Goal: Task Accomplishment & Management: Manage account settings

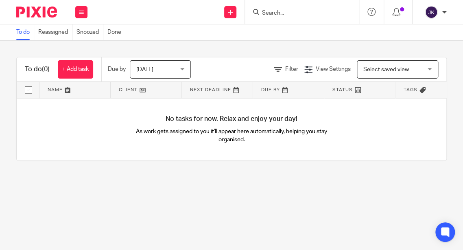
click at [160, 65] on span "[DATE]" at bounding box center [157, 69] width 43 height 17
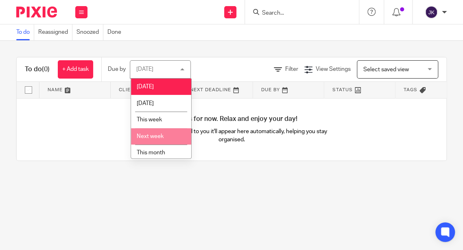
scroll to position [37, 0]
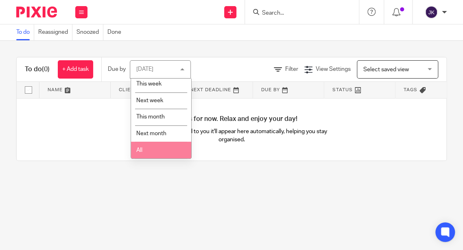
click at [157, 149] on li "All" at bounding box center [161, 150] width 60 height 17
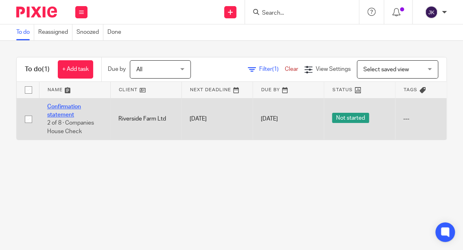
click at [63, 105] on link "Confirmation statement" at bounding box center [64, 111] width 34 height 14
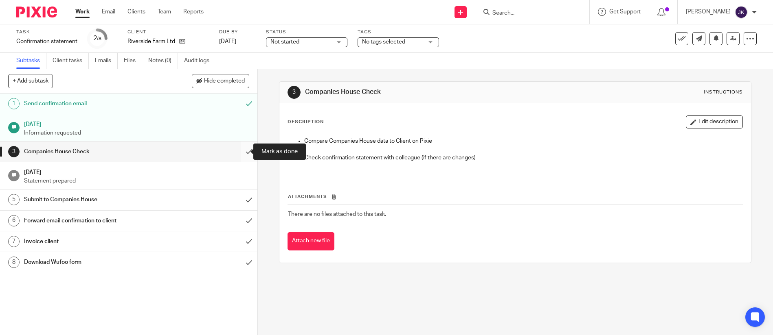
click at [238, 146] on input "submit" at bounding box center [128, 152] width 257 height 20
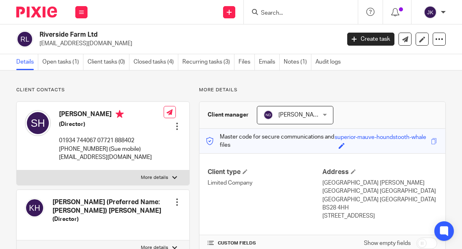
scroll to position [81, 0]
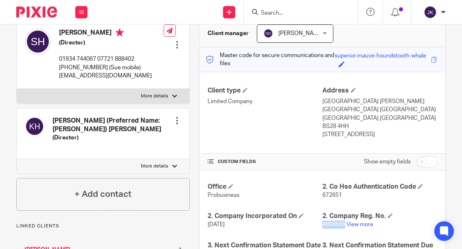
drag, startPoint x: 341, startPoint y: 207, endPoint x: 320, endPoint y: 207, distance: 22.0
click at [322, 220] on p "4898566 View more" at bounding box center [379, 224] width 115 height 8
copy span "4898566"
drag, startPoint x: 341, startPoint y: 180, endPoint x: 319, endPoint y: 179, distance: 22.0
click at [322, 191] on p "672651" at bounding box center [379, 195] width 115 height 8
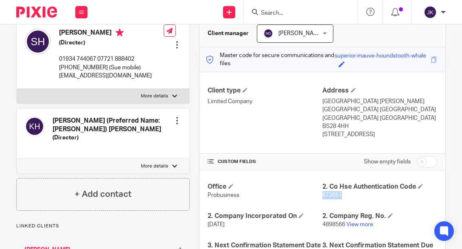
copy span "672651"
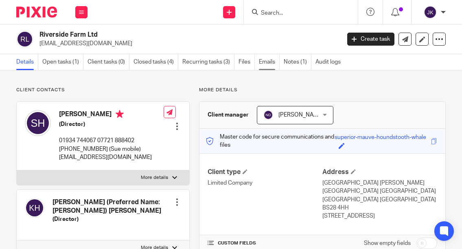
click at [272, 64] on link "Emails" at bounding box center [269, 62] width 21 height 16
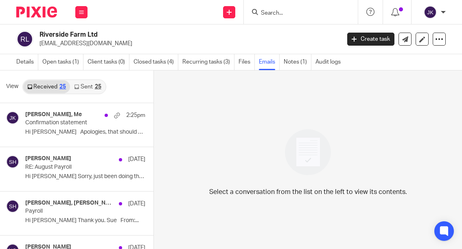
click at [279, 63] on link "Emails" at bounding box center [269, 62] width 21 height 16
click at [285, 63] on link "Notes (1)" at bounding box center [298, 62] width 28 height 16
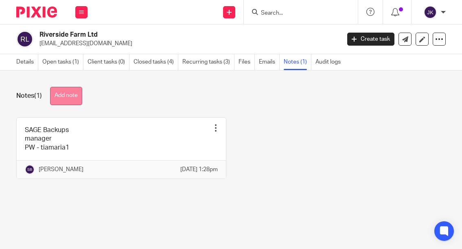
click at [73, 95] on button "Add note" at bounding box center [66, 96] width 32 height 18
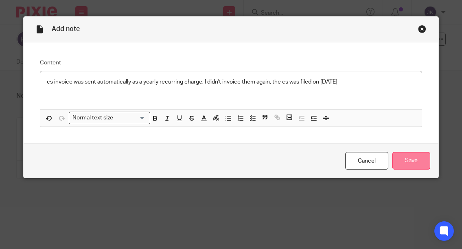
click at [398, 158] on input "Save" at bounding box center [411, 161] width 38 height 18
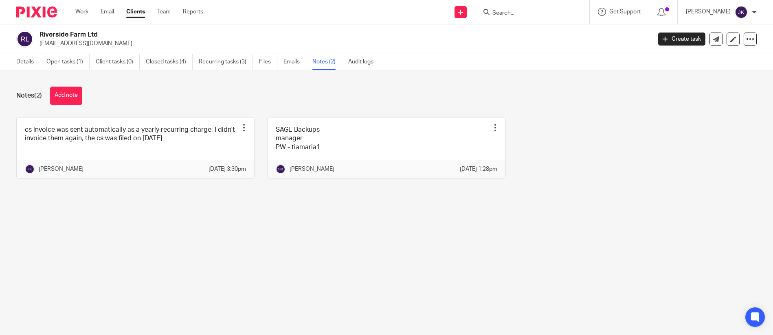
click at [15, 55] on div "Details Open tasks (1) Client tasks (0) Closed tasks (4) Recurring tasks (3) Fi…" at bounding box center [197, 62] width 394 height 16
click at [23, 61] on link "Details" at bounding box center [28, 62] width 24 height 16
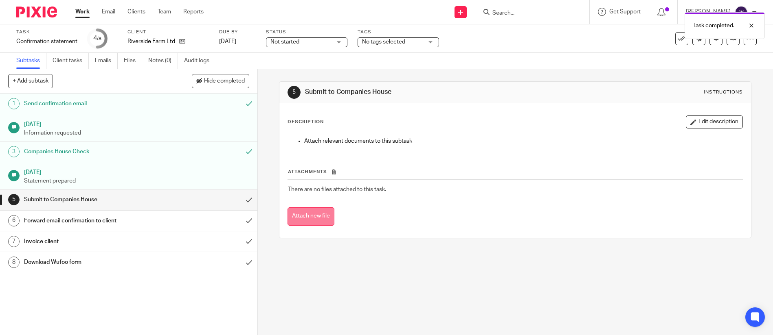
click at [303, 217] on button "Attach new file" at bounding box center [310, 217] width 47 height 18
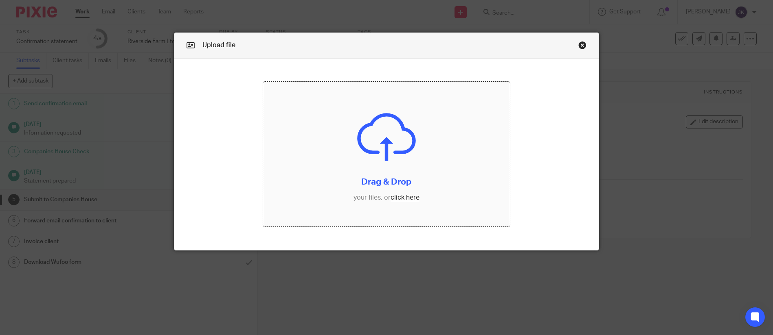
click at [411, 147] on input "file" at bounding box center [386, 154] width 247 height 145
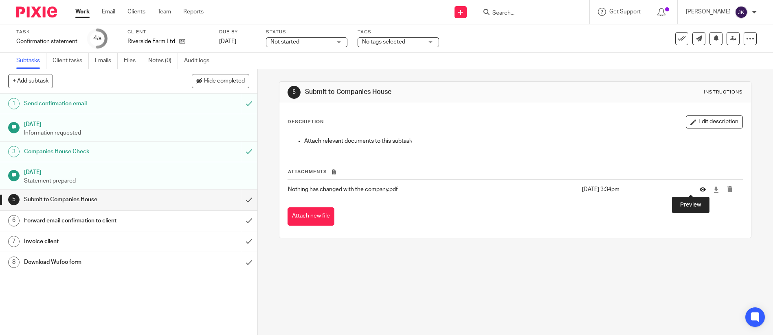
click at [699, 190] on icon at bounding box center [702, 190] width 6 height 6
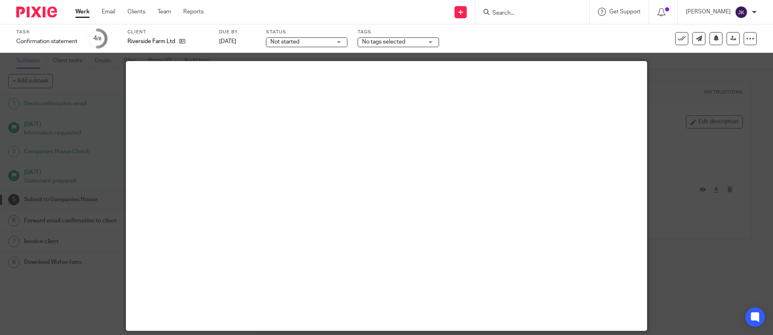
click at [654, 180] on div at bounding box center [386, 167] width 773 height 335
click at [684, 224] on div at bounding box center [386, 167] width 773 height 335
click at [690, 118] on div at bounding box center [386, 167] width 773 height 335
click at [108, 118] on div at bounding box center [386, 167] width 773 height 335
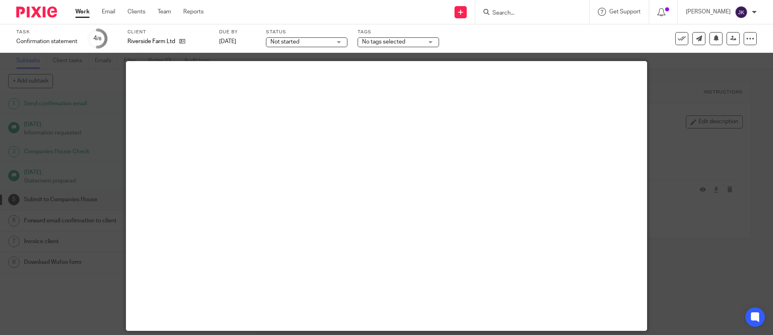
click at [700, 123] on div at bounding box center [386, 167] width 773 height 335
click at [696, 79] on div at bounding box center [386, 167] width 773 height 335
click at [99, 61] on div at bounding box center [386, 167] width 773 height 335
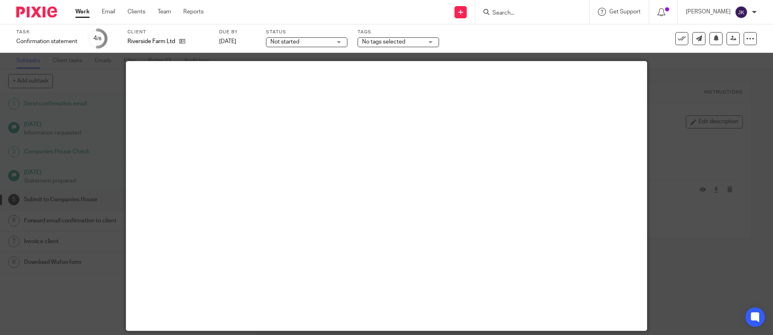
click at [752, 60] on div at bounding box center [386, 167] width 773 height 335
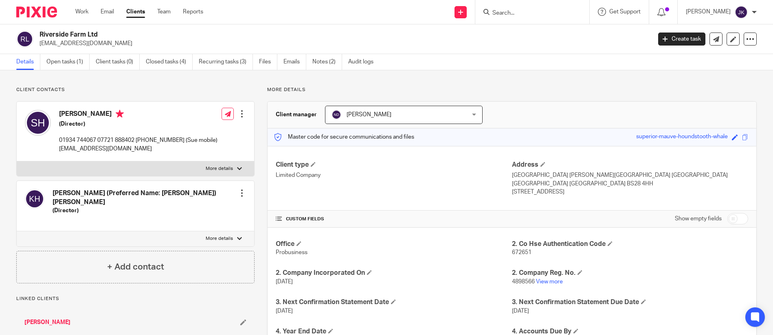
drag, startPoint x: 124, startPoint y: 42, endPoint x: 39, endPoint y: 44, distance: 85.5
click at [39, 44] on div "Riverside Farm Ltd enquiries@skhengineering.co.uk" at bounding box center [330, 39] width 629 height 17
copy p "enquiries@skhengineering.co.uk"
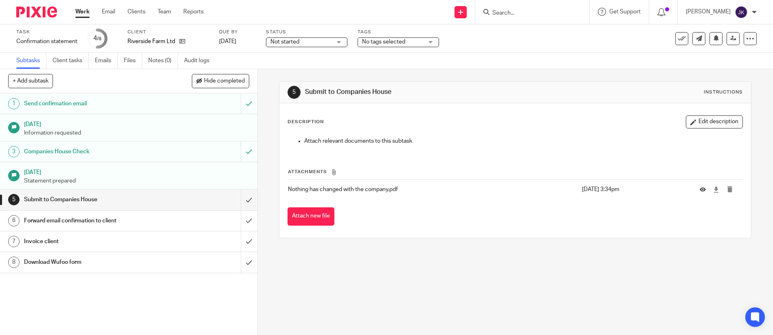
click at [99, 200] on h1 "Submit to Companies House" at bounding box center [93, 200] width 139 height 12
click at [240, 198] on input "submit" at bounding box center [128, 200] width 257 height 20
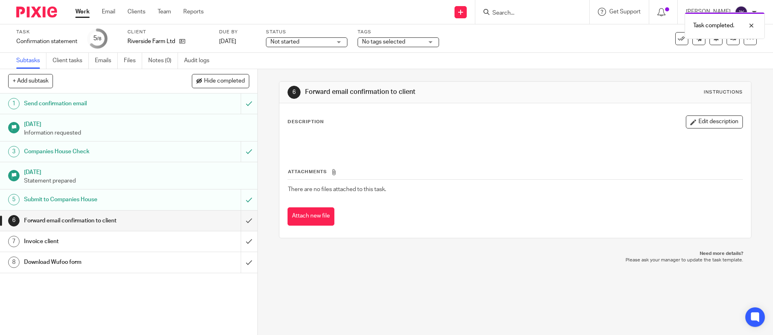
click at [136, 199] on h1 "Submit to Companies House" at bounding box center [93, 200] width 139 height 12
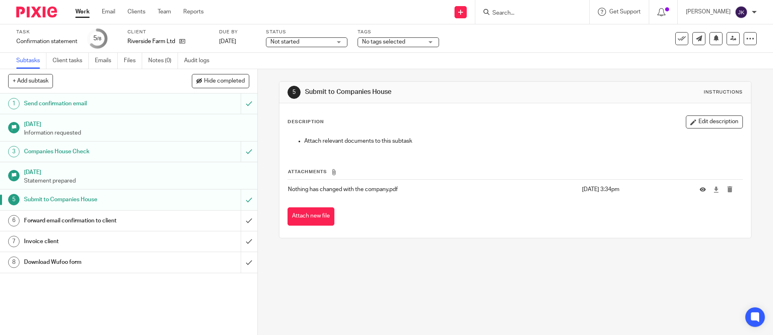
click at [98, 220] on h1 "Forward email confirmation to client" at bounding box center [93, 221] width 139 height 12
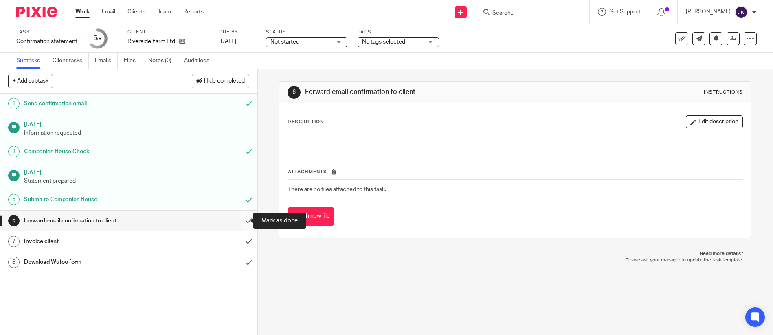
click at [238, 221] on input "submit" at bounding box center [128, 221] width 257 height 20
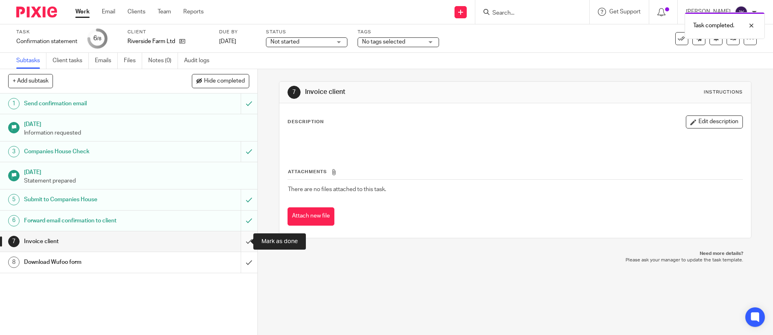
click at [239, 245] on input "submit" at bounding box center [128, 242] width 257 height 20
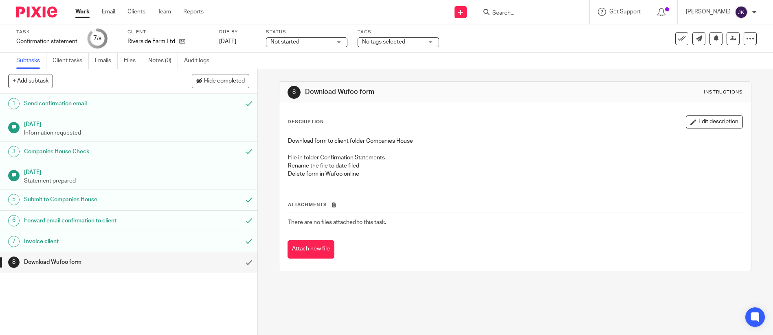
click at [35, 278] on div "1 Send confirmation email 15 Sep 2025 Information requested 3 Companies House C…" at bounding box center [128, 215] width 257 height 242
click at [91, 309] on div "1 Send confirmation email 15 Sep 2025 Information requested 3 Companies House C…" at bounding box center [128, 215] width 257 height 242
click at [236, 262] on input "submit" at bounding box center [128, 262] width 257 height 20
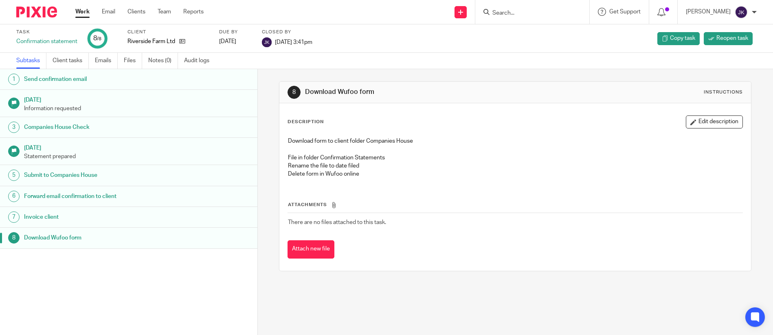
click at [90, 11] on ul "Work Email Clients Team Reports" at bounding box center [145, 12] width 140 height 8
click at [81, 11] on link "Work" at bounding box center [82, 12] width 14 height 8
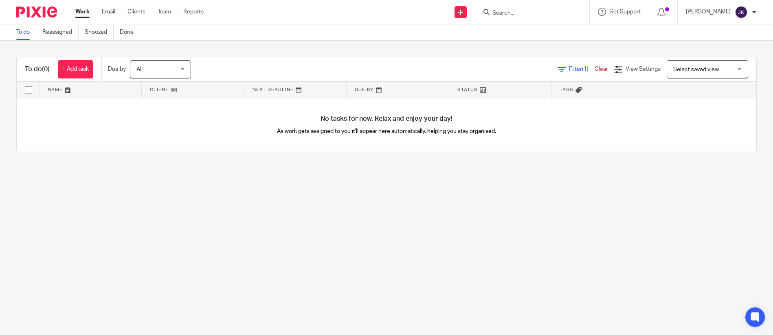
click at [86, 9] on link "Work" at bounding box center [82, 12] width 14 height 8
click at [608, 170] on main "To do Reassigned Snoozed Done To do (0) + Add task Due by All All Today Tomorro…" at bounding box center [386, 167] width 773 height 335
click at [536, 16] on input "Search" at bounding box center [527, 13] width 73 height 7
type input "the sun in"
click at [542, 36] on link at bounding box center [561, 35] width 142 height 19
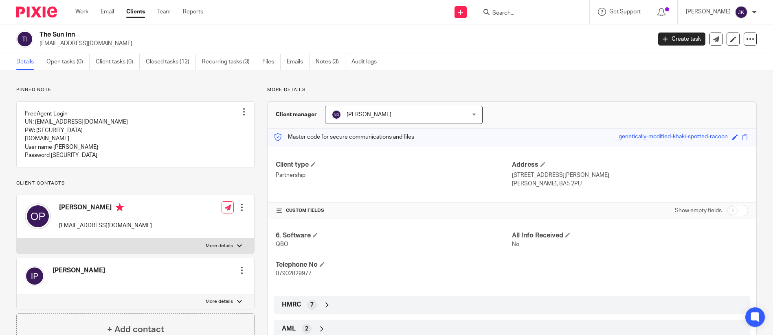
drag, startPoint x: 81, startPoint y: 33, endPoint x: 40, endPoint y: 33, distance: 40.3
click at [40, 33] on h2 "The Sun Inn" at bounding box center [281, 35] width 485 height 9
copy h2 "The Sun Inn"
drag, startPoint x: 115, startPoint y: 43, endPoint x: 39, endPoint y: 43, distance: 76.5
click at [39, 43] on div "The Sun Inn [EMAIL_ADDRESS][DOMAIN_NAME]" at bounding box center [330, 39] width 629 height 17
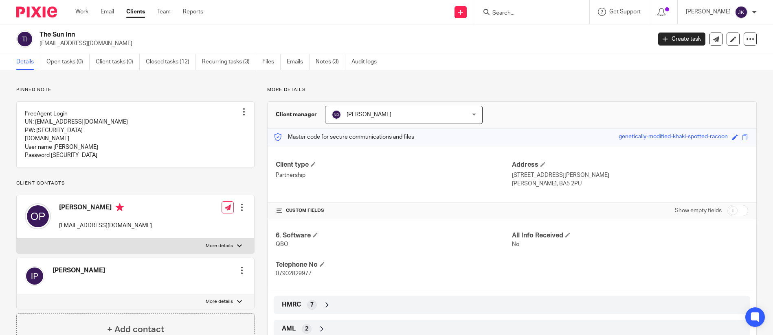
copy p "[EMAIL_ADDRESS][DOMAIN_NAME]"
click at [491, 13] on input "Search" at bounding box center [527, 13] width 73 height 7
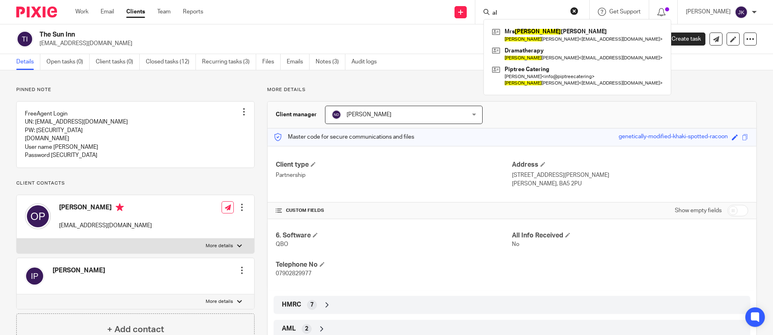
type input "a"
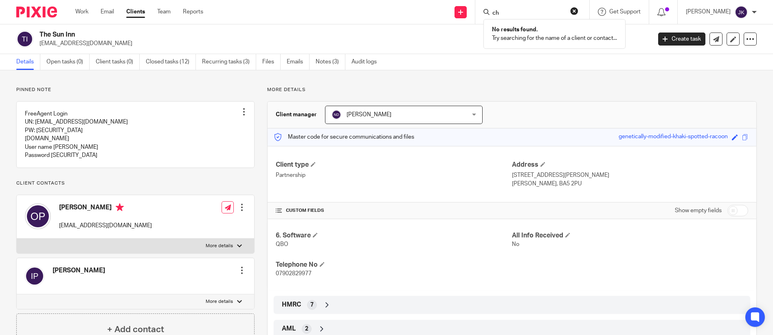
type input "c"
click at [491, 15] on input "Search" at bounding box center [527, 13] width 73 height 7
type input "the urban"
click at [532, 42] on link at bounding box center [559, 35] width 138 height 19
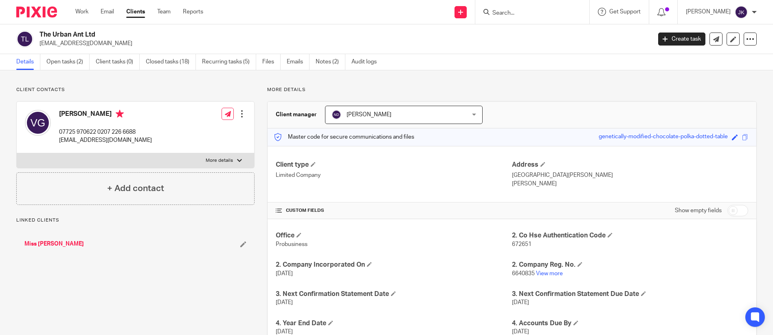
click at [294, 68] on link "Emails" at bounding box center [298, 62] width 23 height 16
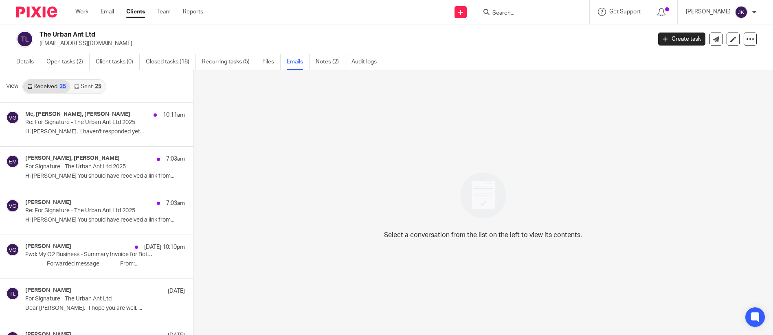
click at [92, 88] on link "Sent 25" at bounding box center [87, 86] width 35 height 13
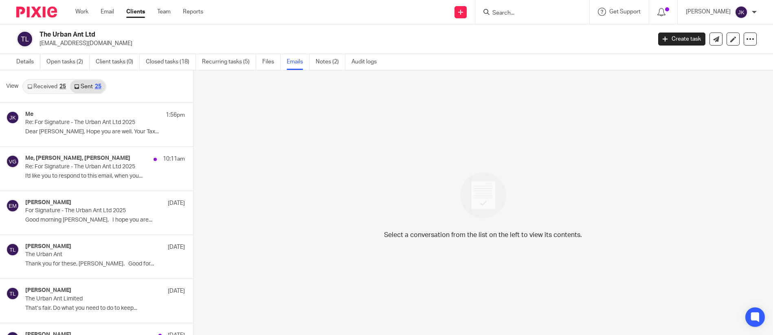
scroll to position [1, 0]
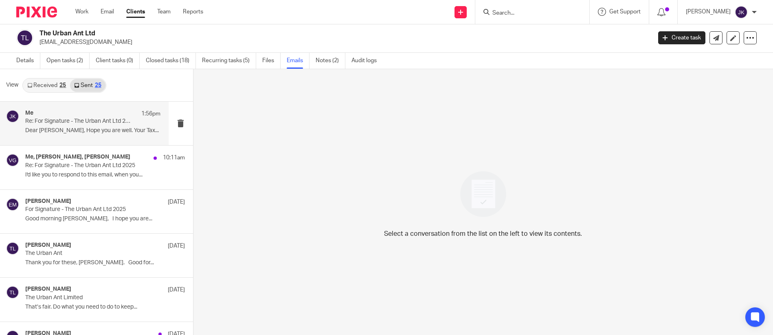
click at [93, 130] on p "Dear [PERSON_NAME], Hope you are well. Your Tax..." at bounding box center [92, 130] width 135 height 7
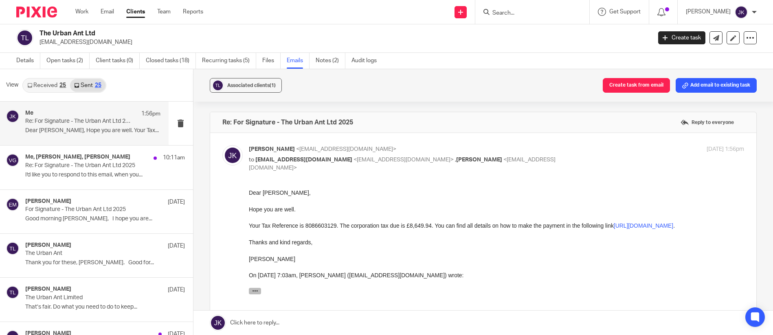
click at [254, 291] on icon "button" at bounding box center [255, 291] width 6 height 6
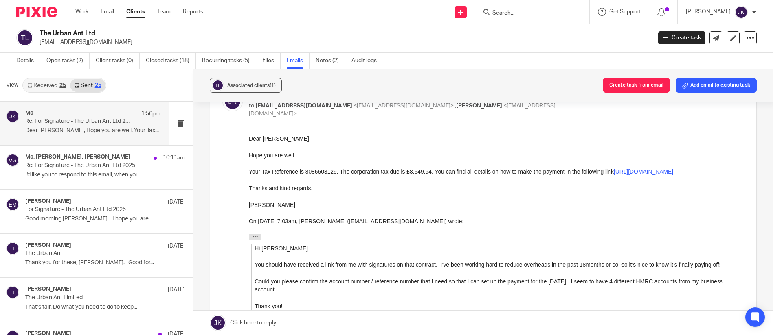
scroll to position [41, 0]
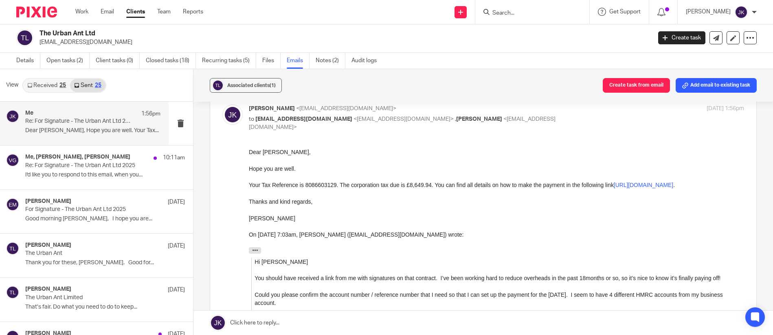
click at [57, 87] on link "Received 25" at bounding box center [46, 85] width 47 height 13
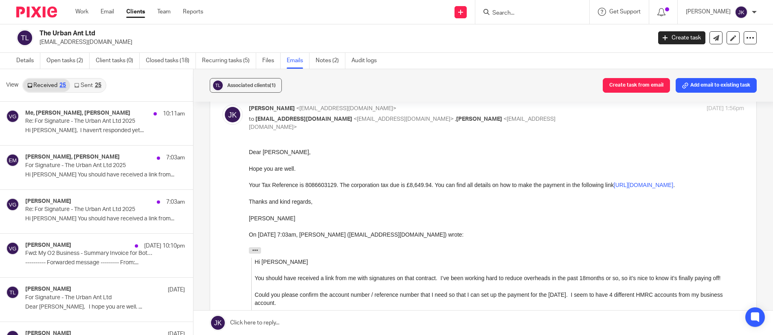
scroll to position [0, 0]
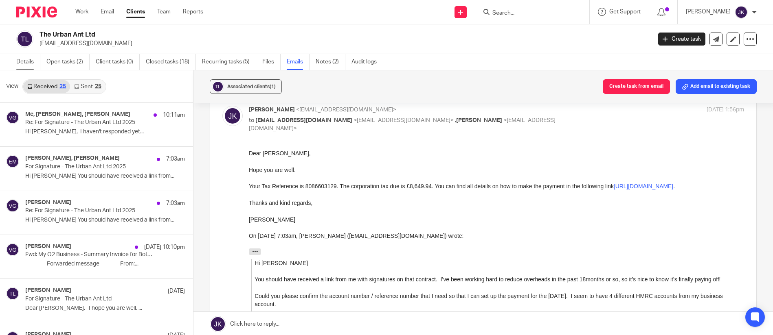
click at [28, 63] on link "Details" at bounding box center [28, 62] width 24 height 16
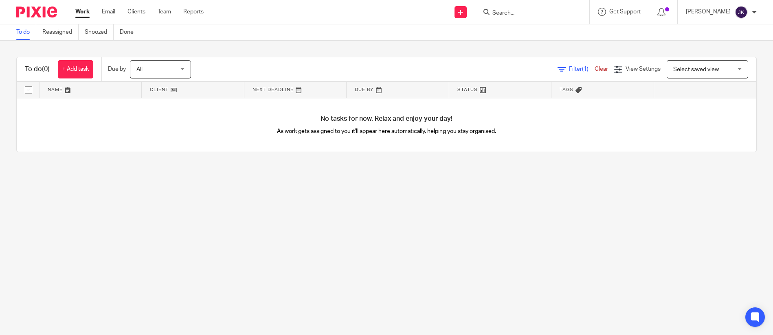
click at [505, 13] on input "Search" at bounding box center [527, 13] width 73 height 7
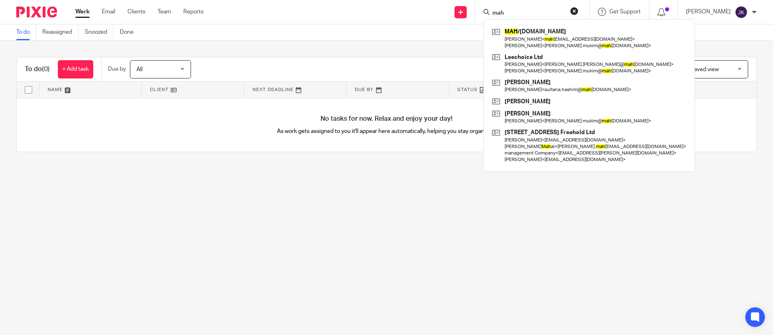
type input "mah"
click at [505, 25] on div "MAH /Leechoice.Ltd Nabeel Hassim < mah bros@hotmail.com > Abdul Mukim < abdul.m…" at bounding box center [588, 95] width 211 height 153
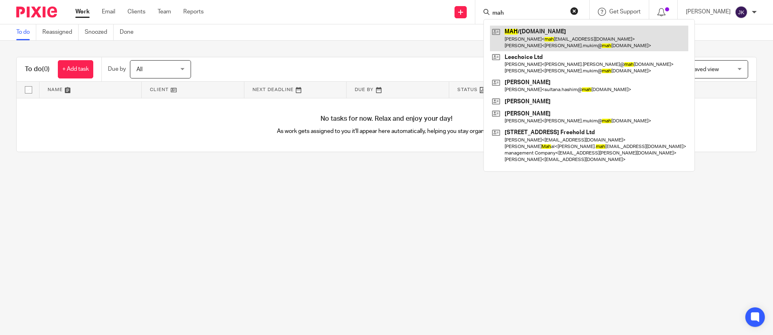
click at [505, 31] on link at bounding box center [589, 38] width 198 height 25
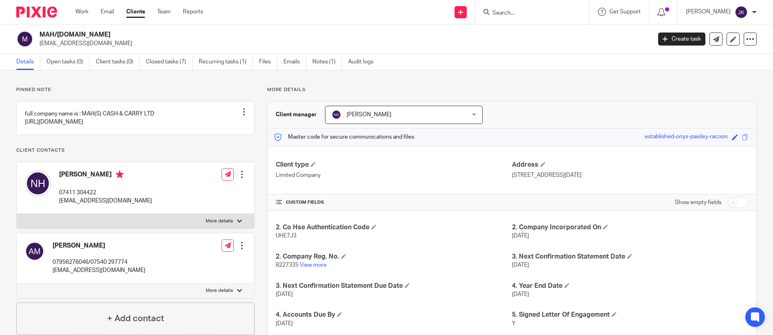
drag, startPoint x: 112, startPoint y: 43, endPoint x: 37, endPoint y: 40, distance: 74.6
click at [37, 40] on div "MAH/Leechoice.Ltd abdul.mukim@mahs.co.uk" at bounding box center [330, 39] width 629 height 17
copy p "abdul.mukim@mahs.co.uk"
click at [495, 15] on input "Search" at bounding box center [527, 13] width 73 height 7
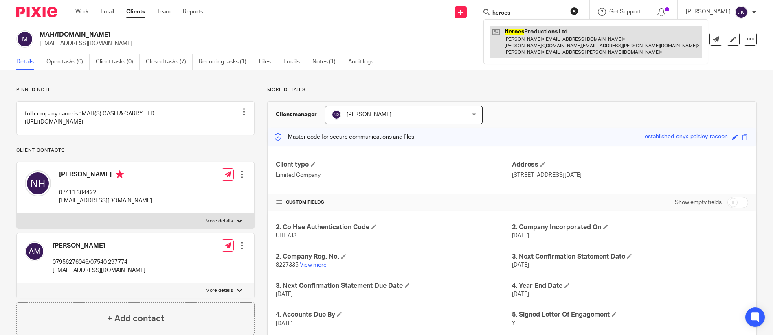
type input "heroes"
click at [543, 35] on link at bounding box center [596, 42] width 212 height 32
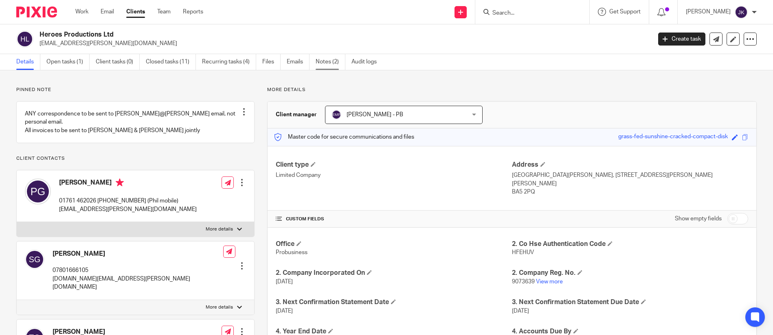
click at [314, 67] on ul "Details Open tasks (1) Client tasks (0) Closed tasks (11) Recurring tasks (4) F…" at bounding box center [202, 62] width 372 height 16
click at [320, 63] on link "Notes (2)" at bounding box center [330, 62] width 30 height 16
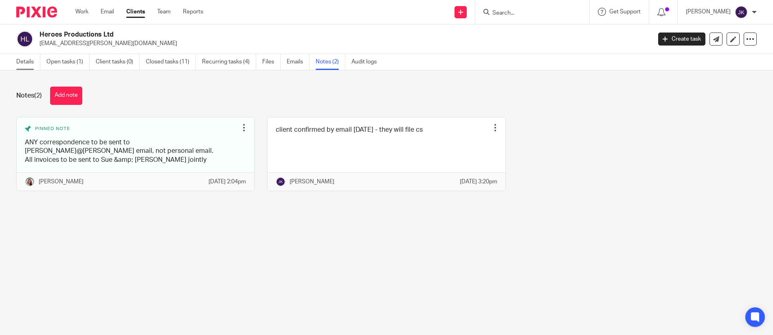
click at [18, 57] on link "Details" at bounding box center [28, 62] width 24 height 16
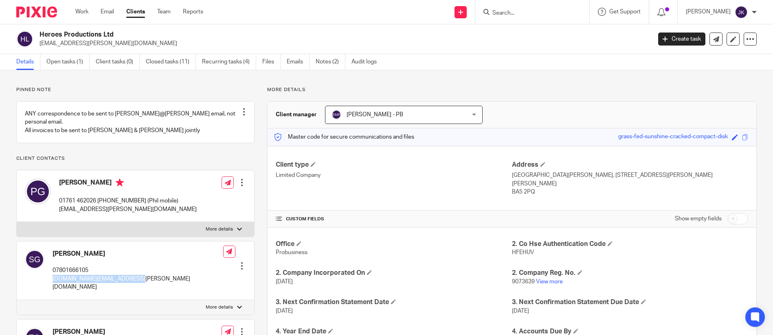
drag, startPoint x: 141, startPoint y: 282, endPoint x: 50, endPoint y: 282, distance: 90.8
click at [50, 282] on div "Sue George 07801666105 sue.george@carterjonas.co.uk Edit contact Create client …" at bounding box center [135, 271] width 237 height 59
copy p "[DOMAIN_NAME][EMAIL_ADDRESS][PERSON_NAME][DOMAIN_NAME]"
click at [497, 13] on input "Search" at bounding box center [527, 13] width 73 height 7
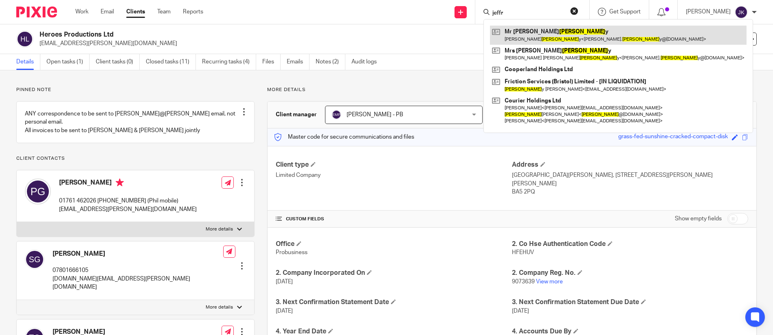
type input "jeffr"
click at [590, 36] on link at bounding box center [618, 35] width 256 height 19
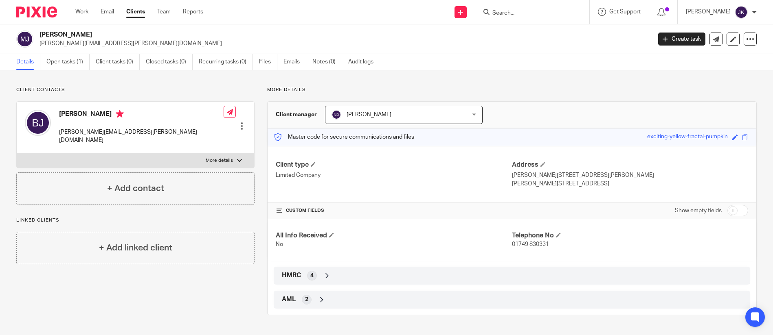
click at [520, 15] on input "Search" at bounding box center [527, 13] width 73 height 7
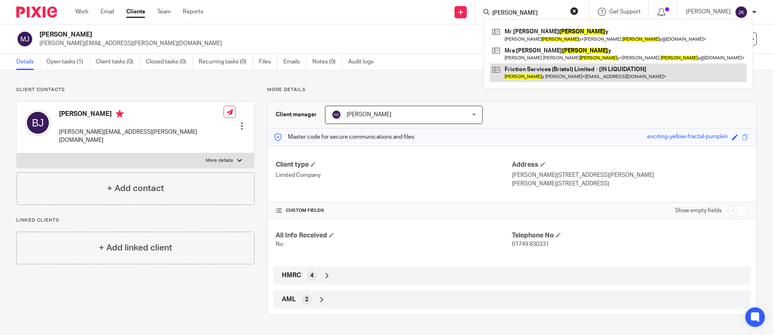
type input "[PERSON_NAME]"
click at [541, 74] on link at bounding box center [618, 72] width 256 height 19
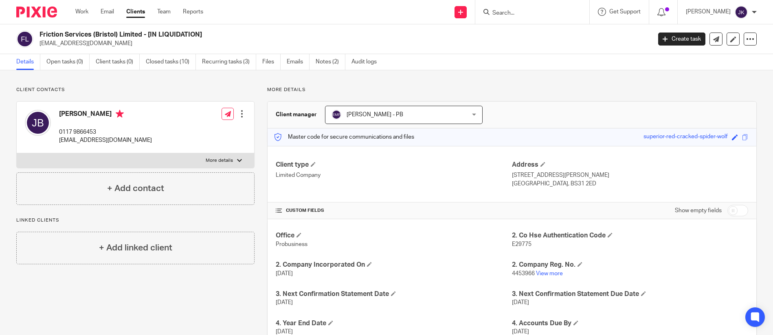
click at [491, 7] on form at bounding box center [534, 12] width 87 height 10
click at [491, 10] on input "Search" at bounding box center [527, 13] width 73 height 7
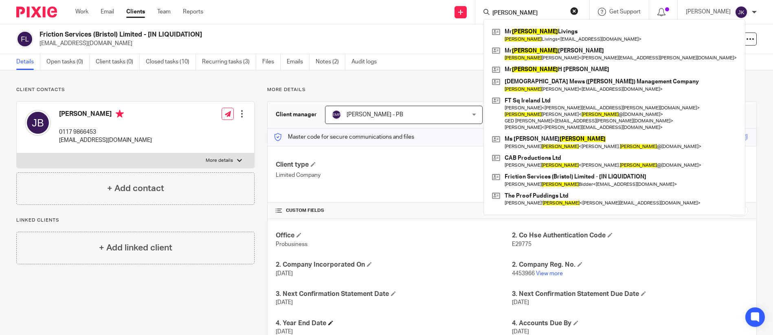
type input "brian"
drag, startPoint x: 516, startPoint y: 13, endPoint x: 429, endPoint y: 2, distance: 87.8
click at [429, 2] on div "Send new email Create task Add client brian Mr Brian Livings Brian Livings < br…" at bounding box center [493, 12] width 557 height 24
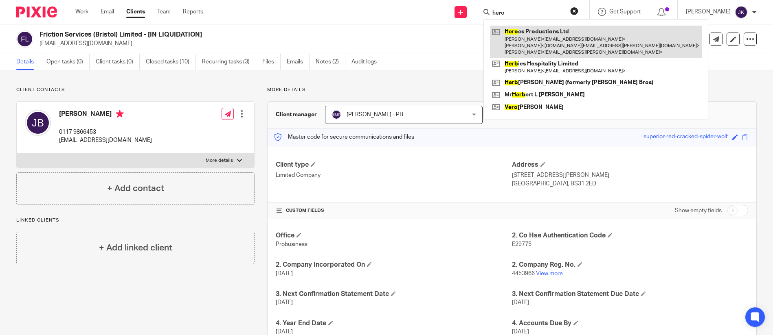
type input "hero"
click at [514, 40] on link at bounding box center [596, 42] width 212 height 32
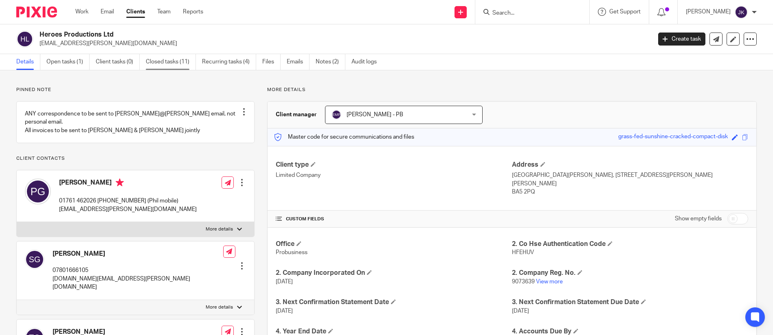
click at [171, 59] on link "Closed tasks (11)" at bounding box center [171, 62] width 50 height 16
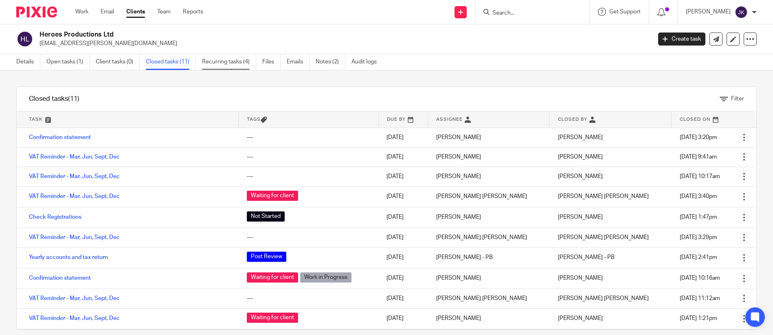
click at [204, 63] on link "Recurring tasks (4)" at bounding box center [229, 62] width 54 height 16
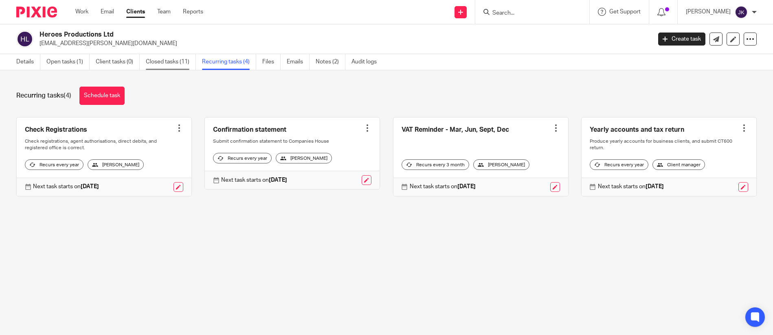
click at [168, 56] on link "Closed tasks (11)" at bounding box center [171, 62] width 50 height 16
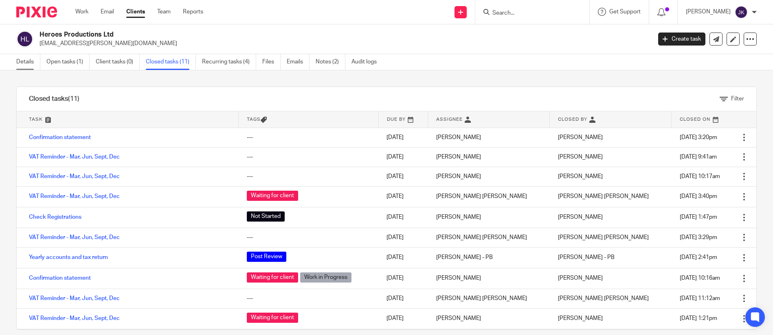
click at [37, 57] on link "Details" at bounding box center [28, 62] width 24 height 16
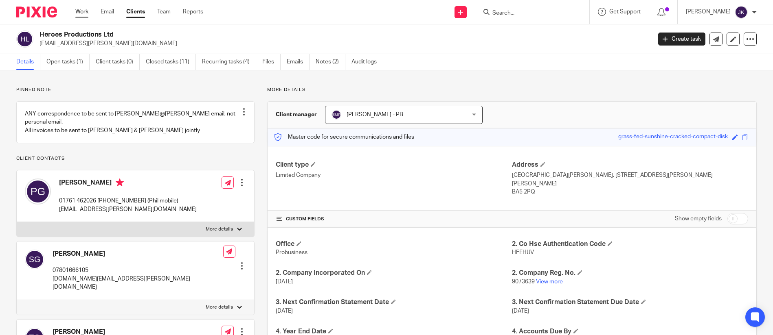
click at [84, 9] on link "Work" at bounding box center [81, 12] width 13 height 8
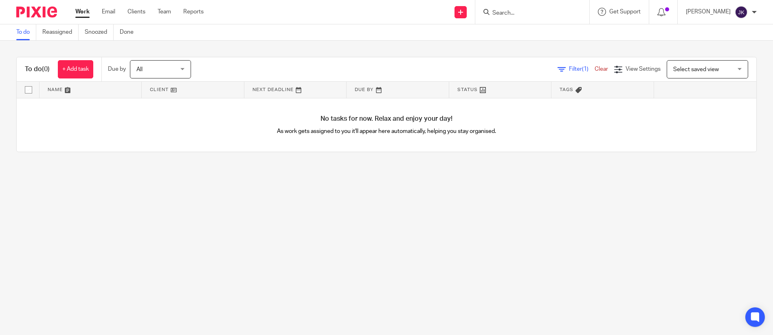
click at [649, 8] on div at bounding box center [663, 12] width 28 height 24
click at [657, 10] on icon at bounding box center [661, 12] width 8 height 8
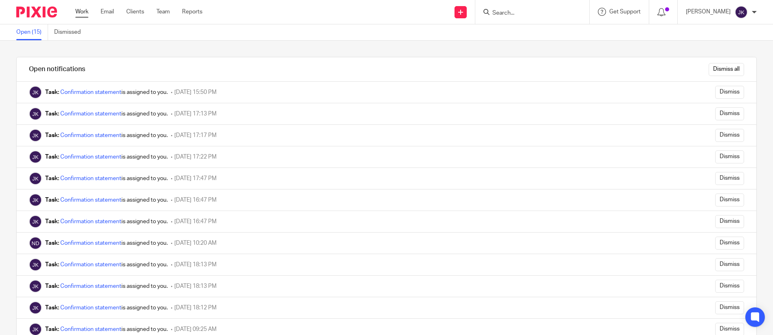
click at [88, 13] on link "Work" at bounding box center [81, 12] width 13 height 8
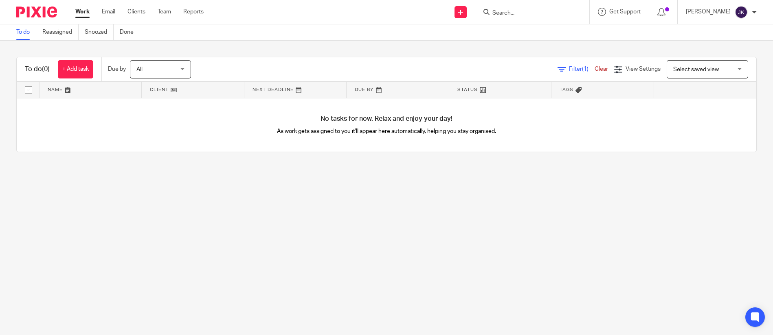
click at [87, 13] on link "Work" at bounding box center [82, 12] width 14 height 8
click at [80, 11] on link "Work" at bounding box center [82, 12] width 14 height 8
